Goal: Find specific fact: Find specific fact

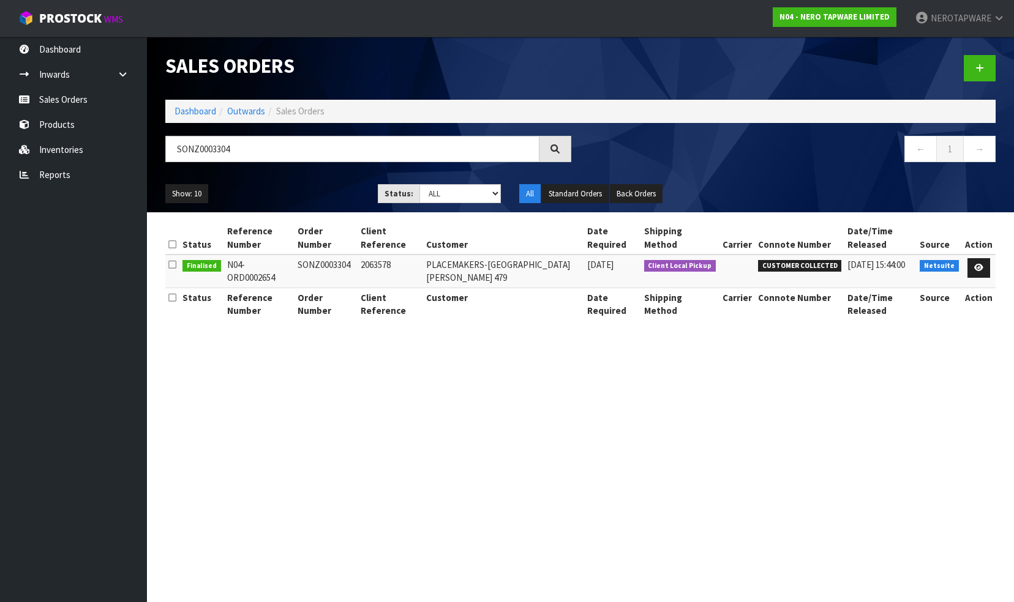
click at [252, 146] on input "SONZ0003304" at bounding box center [352, 149] width 374 height 26
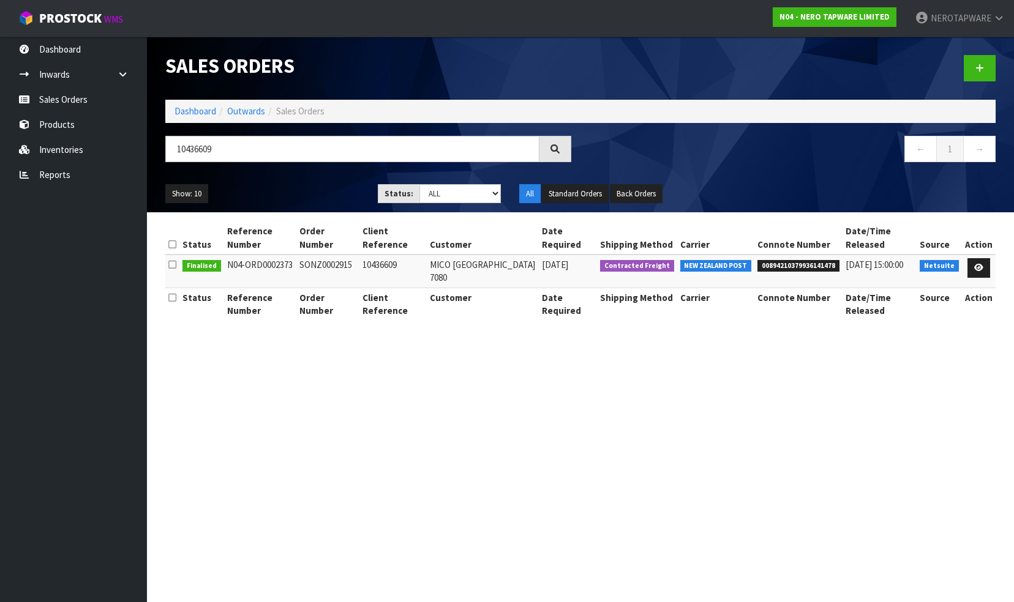
click at [786, 264] on span "00894210379936141478" at bounding box center [798, 266] width 82 height 12
copy span "00894210379936141478"
click at [263, 154] on input "10436609" at bounding box center [352, 149] width 374 height 26
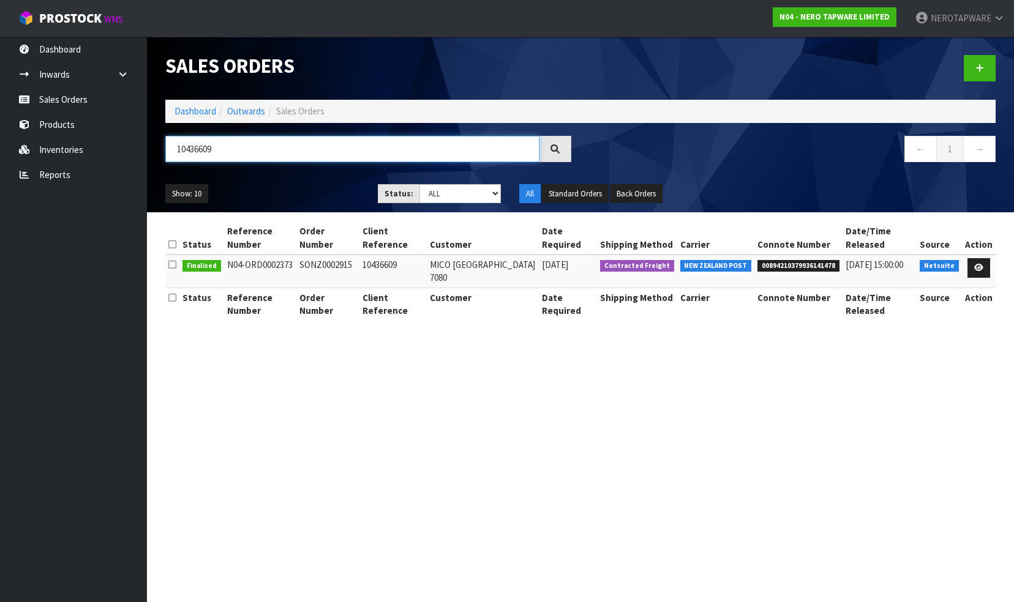
click at [242, 150] on input "10436609" at bounding box center [352, 149] width 374 height 26
drag, startPoint x: 225, startPoint y: 147, endPoint x: 143, endPoint y: 143, distance: 81.5
click at [141, 143] on body "Toggle navigation ProStock WMS N04 - NERO TAPWARE LIMITED NEROTAPWARE Logout Da…" at bounding box center [507, 301] width 1014 height 602
paste input "7948"
type input "10437948"
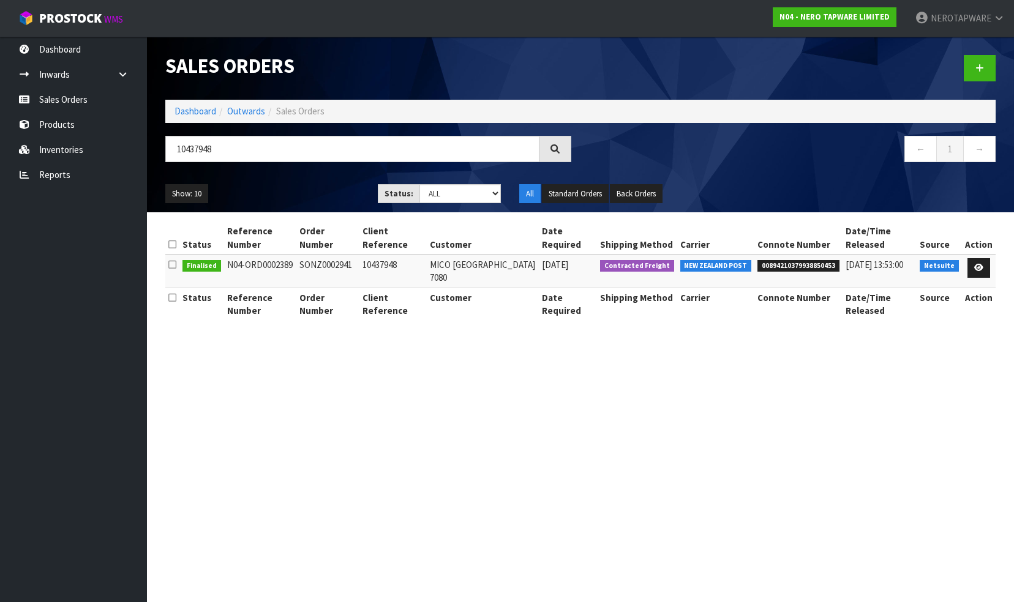
click at [791, 264] on span "00894210379938850453" at bounding box center [798, 266] width 82 height 12
copy span "00894210379938850453"
